Goal: Task Accomplishment & Management: Manage account settings

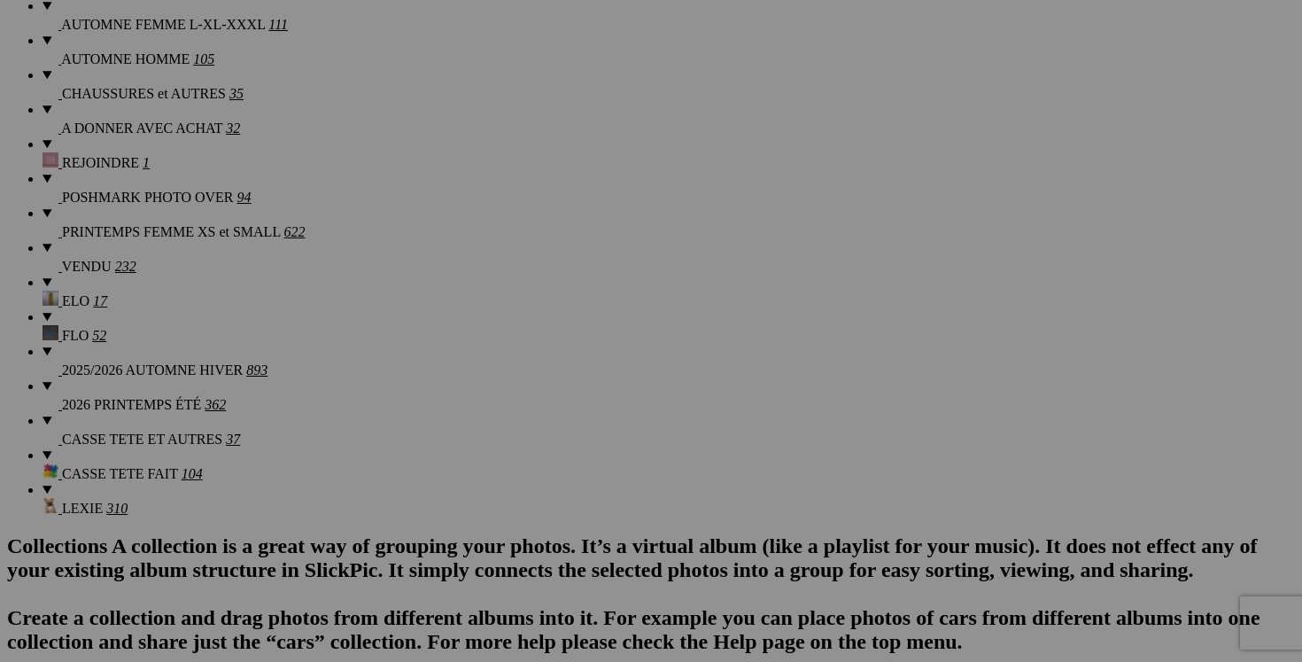
scroll to position [1649, 0]
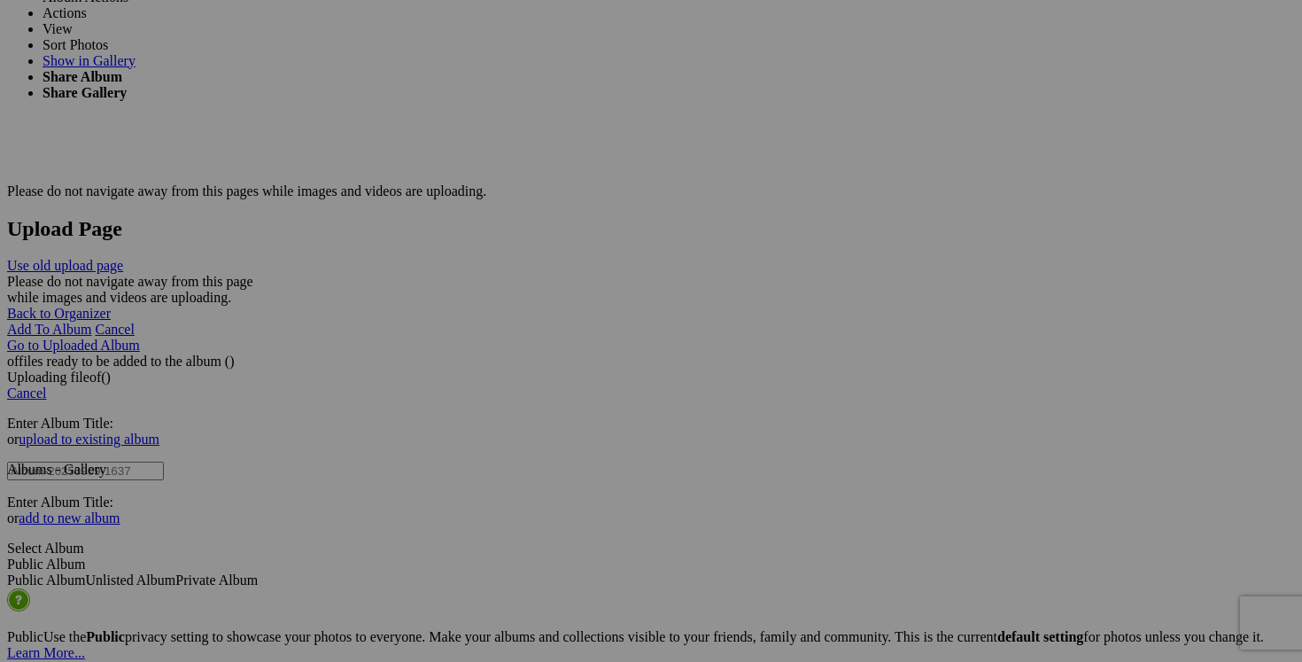
scroll to position [3487, 0]
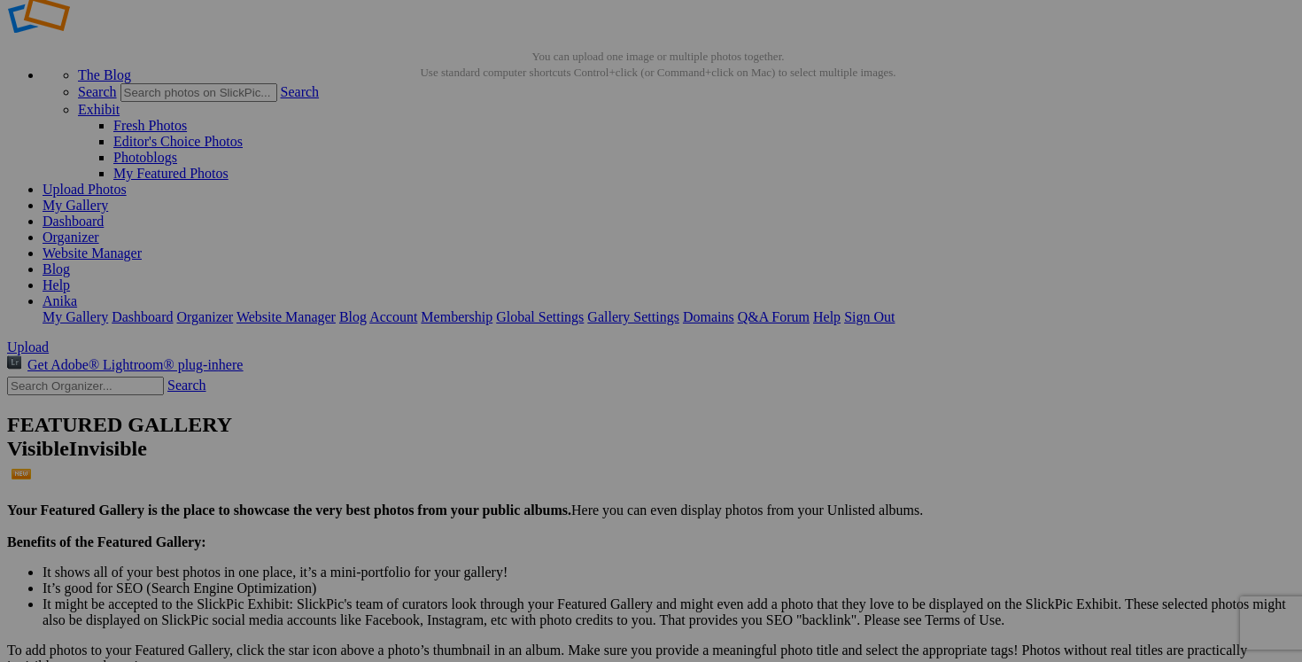
scroll to position [0, 0]
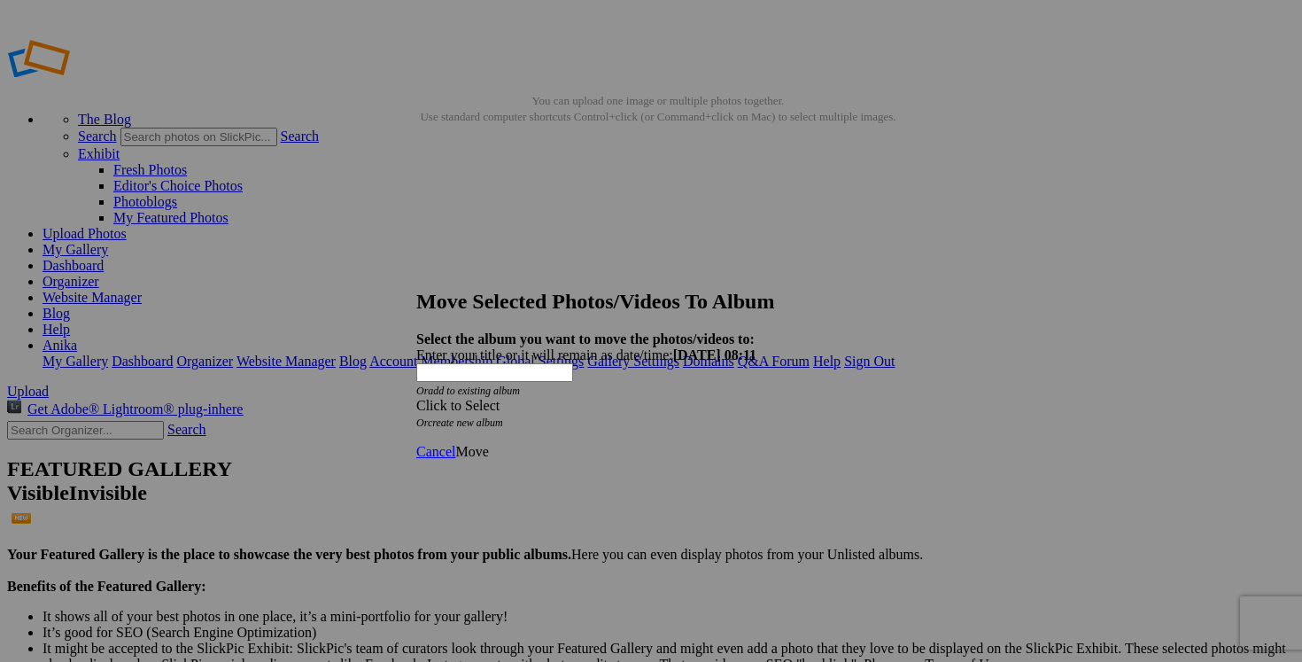
click at [416, 398] on span at bounding box center [416, 405] width 0 height 15
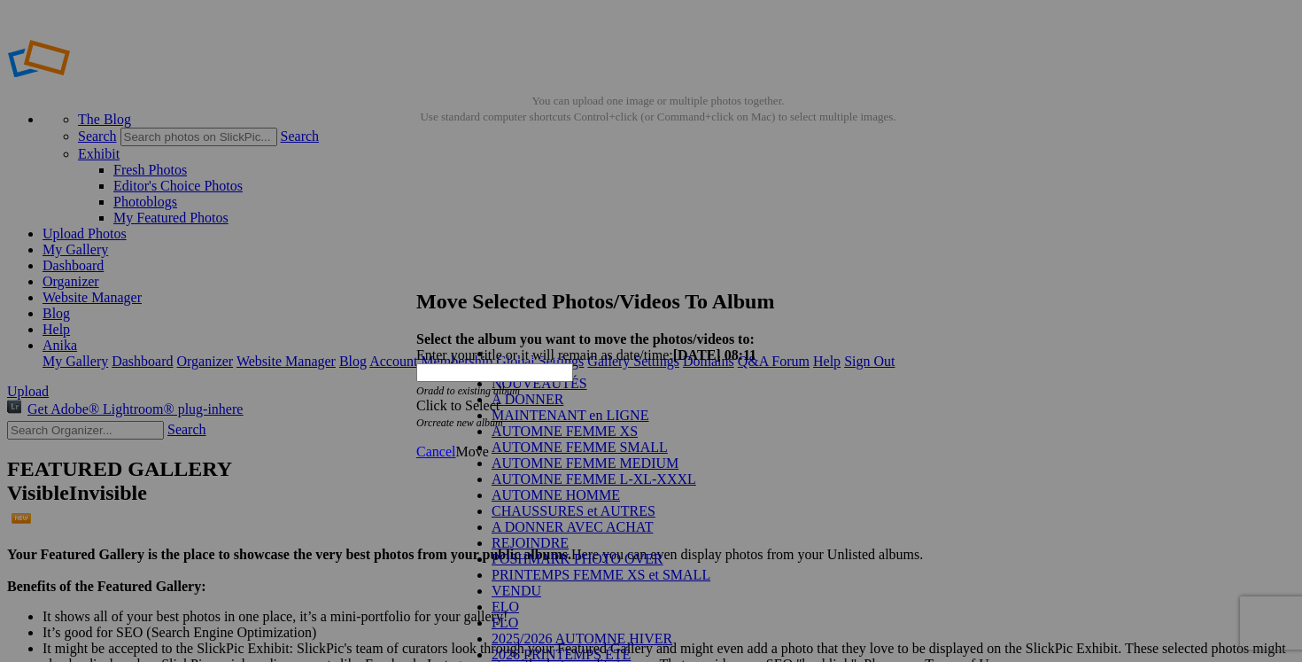
scroll to position [247, 0]
click at [541, 583] on link "VENDU" at bounding box center [517, 590] width 50 height 15
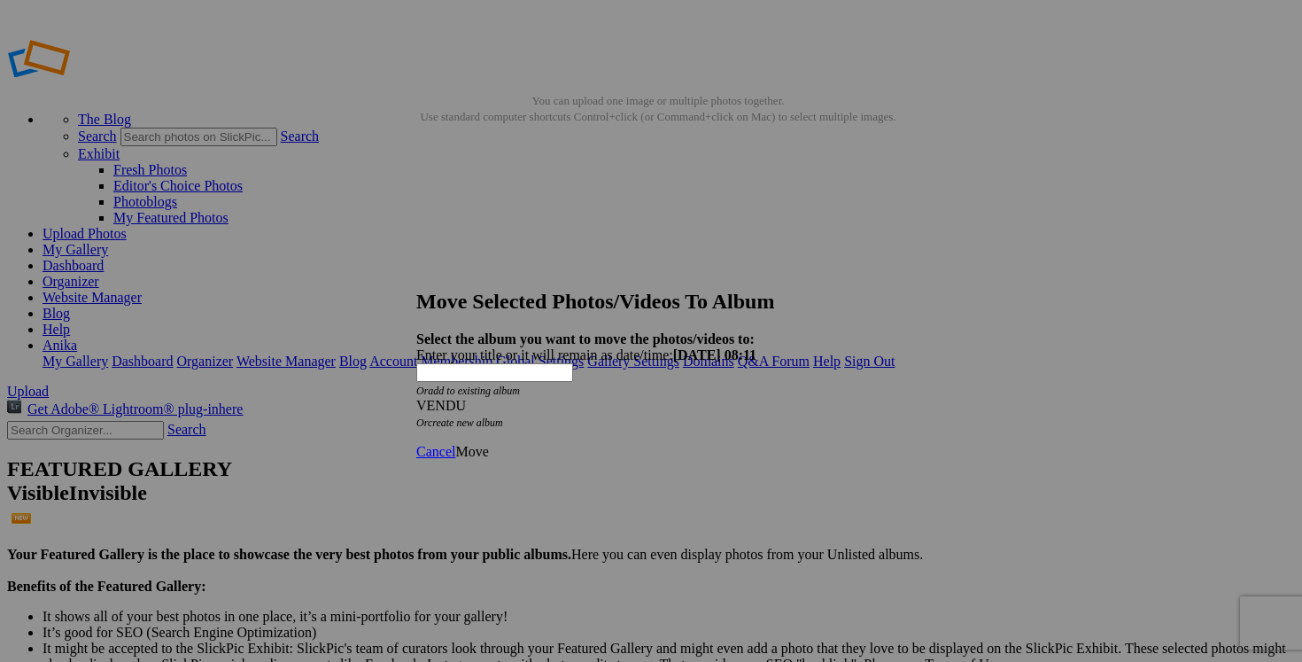
click at [488, 444] on span "Move" at bounding box center [471, 451] width 33 height 15
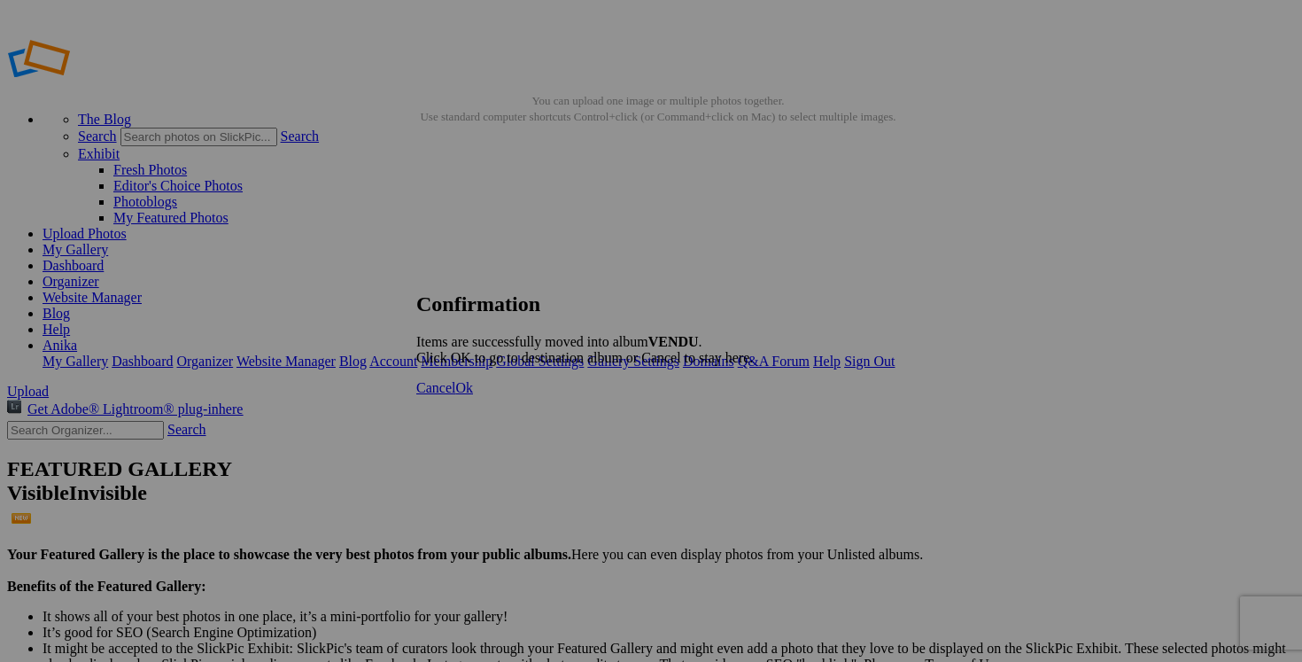
click at [455, 395] on span "Cancel" at bounding box center [435, 387] width 39 height 15
